Goal: Information Seeking & Learning: Learn about a topic

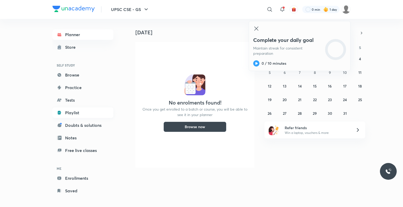
click at [70, 111] on link "Playlist" at bounding box center [82, 112] width 61 height 10
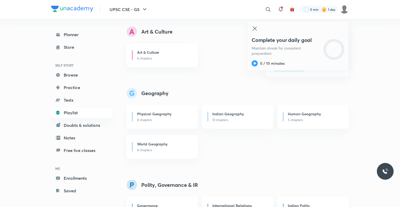
scroll to position [247, 0]
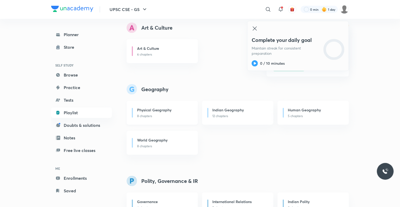
click at [162, 110] on h6 "Physical Geography" at bounding box center [154, 110] width 35 height 6
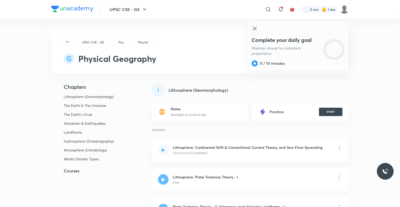
click at [194, 181] on div "2 hrs" at bounding box center [206, 182] width 66 height 5
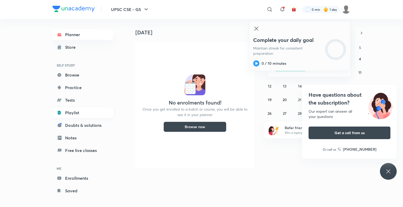
click at [77, 109] on link "Playlist" at bounding box center [82, 112] width 61 height 10
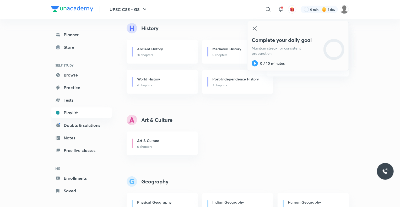
scroll to position [155, 0]
click at [253, 26] on icon at bounding box center [255, 28] width 6 height 6
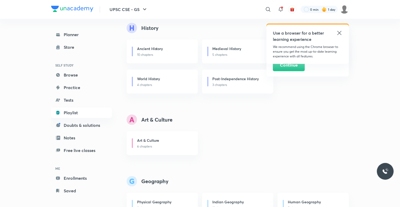
click at [341, 30] on icon at bounding box center [339, 33] width 6 height 6
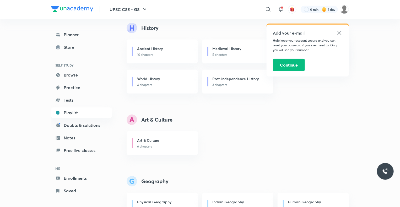
click at [340, 30] on icon at bounding box center [339, 33] width 6 height 6
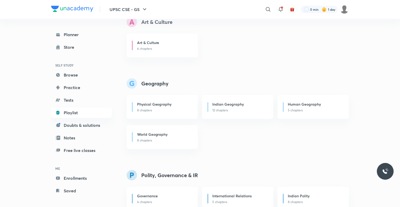
scroll to position [253, 0]
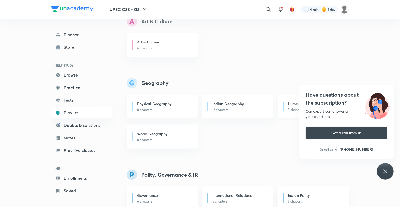
click at [295, 106] on h6 "Human Geography" at bounding box center [304, 104] width 33 height 6
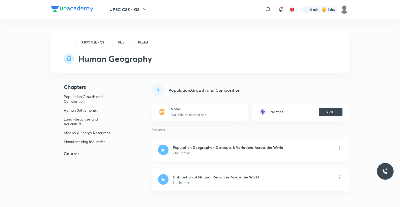
click at [190, 147] on h6 "Population Geography - Concepts & Variations Across the World" at bounding box center [228, 148] width 111 height 6
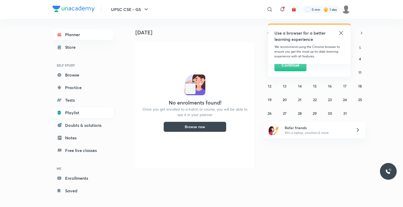
click at [85, 110] on link "Playlist" at bounding box center [82, 112] width 61 height 10
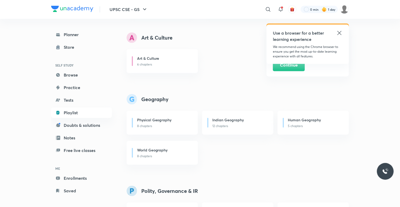
scroll to position [239, 0]
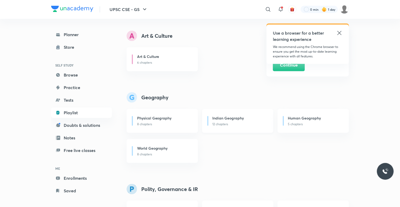
click at [232, 118] on h6 "Indian Geography" at bounding box center [228, 118] width 31 height 6
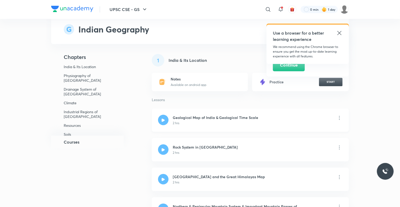
scroll to position [31, 0]
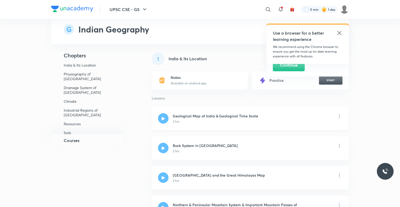
click at [191, 116] on h6 "Geological Map of India & Geological Time Scale" at bounding box center [216, 116] width 86 height 6
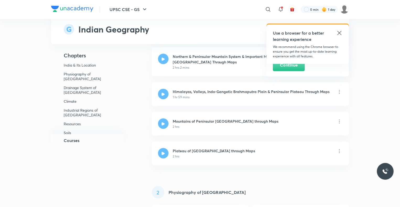
scroll to position [180, 0]
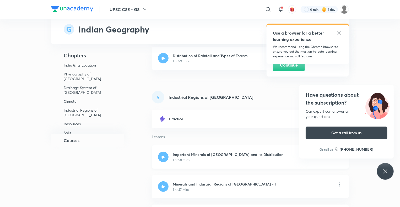
scroll to position [1044, 0]
click at [342, 34] on icon at bounding box center [339, 33] width 6 height 6
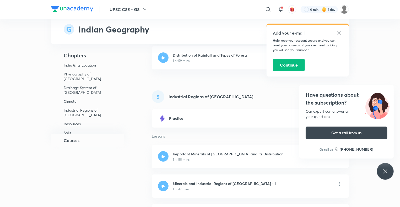
click at [337, 33] on icon at bounding box center [339, 33] width 6 height 6
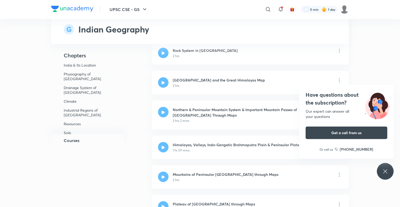
scroll to position [114, 0]
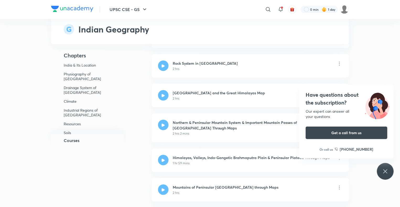
click at [385, 166] on div "Have questions about the subscription? Our expert can answer all your questions…" at bounding box center [385, 171] width 17 height 17
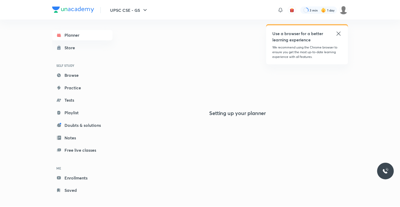
scroll to position [3, 0]
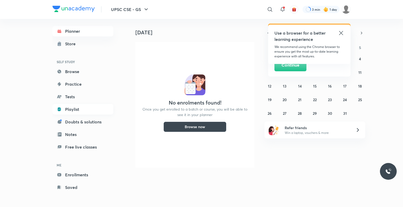
click at [74, 109] on link "Playlist" at bounding box center [82, 109] width 61 height 10
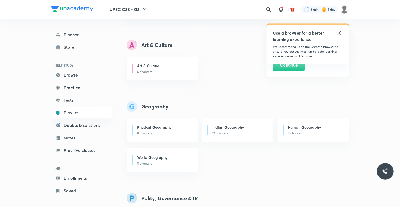
scroll to position [233, 0]
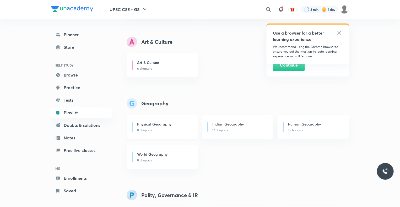
click at [155, 124] on h6 "Physical Geography" at bounding box center [154, 124] width 35 height 6
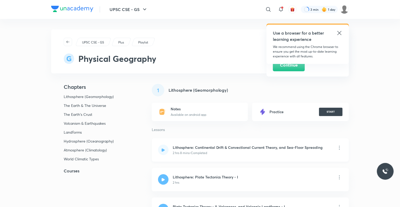
click at [183, 147] on h6 "Lithosphere: Continental Drift & Convectional Current Theory, and Sea-Floor Spr…" at bounding box center [248, 148] width 150 height 6
